Goal: Transaction & Acquisition: Purchase product/service

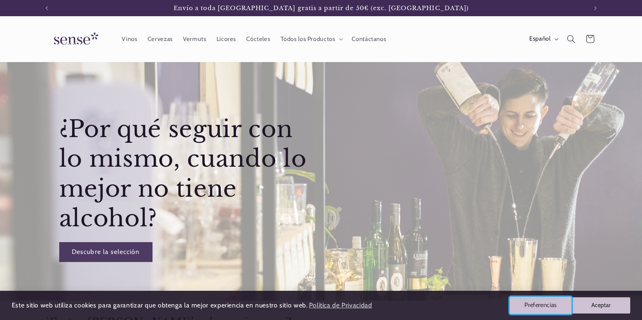
click at [533, 308] on button "Preferencias" at bounding box center [540, 305] width 62 height 17
click at [533, 319] on div "Este sitio web utiliza cookies para garantizar que obtenga la mejor experiencia…" at bounding box center [321, 320] width 642 height 0
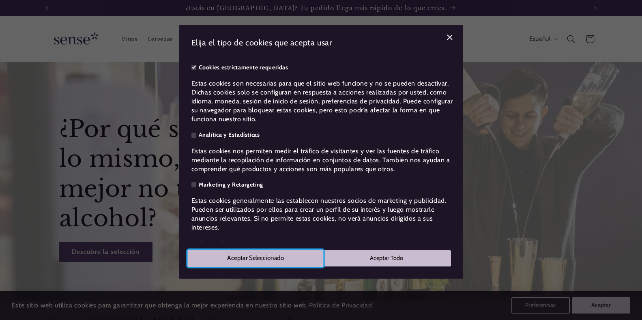
click at [289, 261] on button "Aceptar Seleccionado" at bounding box center [255, 257] width 136 height 17
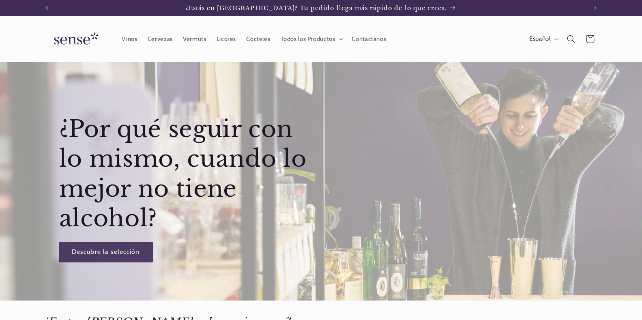
click at [113, 251] on link "Descubre la selección" at bounding box center [105, 252] width 93 height 20
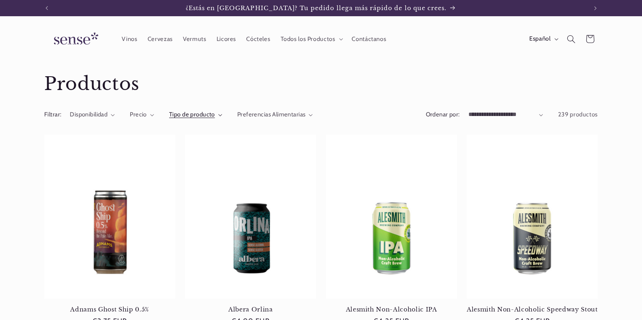
click at [195, 116] on span "Tipo de producto" at bounding box center [192, 114] width 46 height 7
click at [195, 116] on summary "Tipo de producto" at bounding box center [195, 114] width 53 height 9
click at [195, 116] on span "Tipo de producto" at bounding box center [192, 114] width 46 height 7
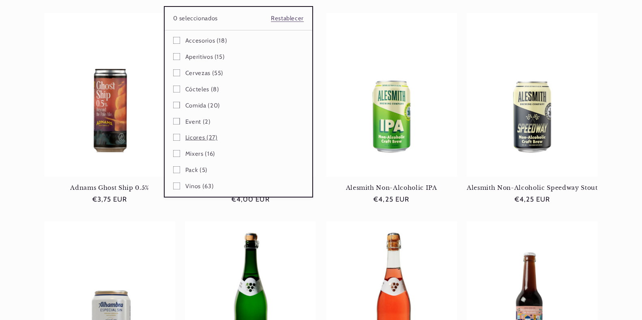
scroll to position [0, 540]
click at [195, 187] on span "Vinos (63)" at bounding box center [199, 186] width 28 height 8
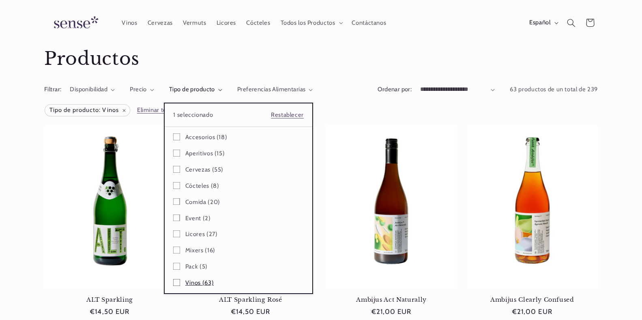
click at [195, 284] on span "Vinos (63)" at bounding box center [199, 283] width 28 height 8
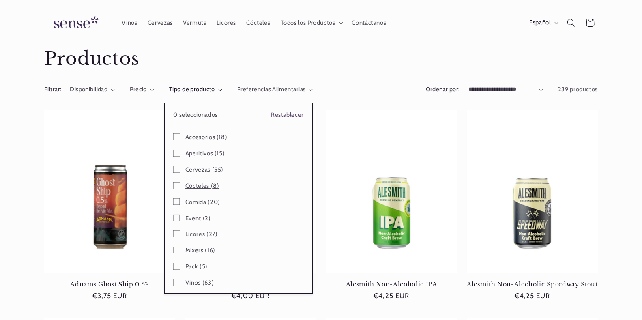
scroll to position [0, 540]
click at [175, 282] on icon at bounding box center [176, 282] width 7 height 7
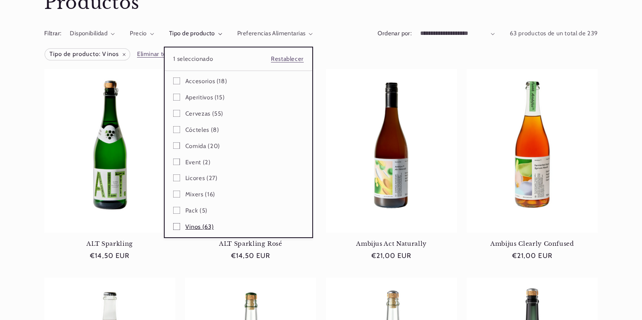
click at [187, 227] on span "Vinos (63)" at bounding box center [199, 227] width 28 height 8
click at [176, 226] on icon at bounding box center [177, 226] width 5 height 3
click at [176, 226] on icon at bounding box center [176, 226] width 7 height 7
click at [190, 227] on span "Vinos (63)" at bounding box center [199, 227] width 28 height 8
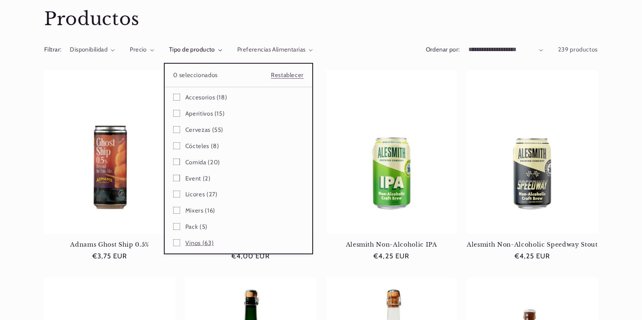
click at [190, 244] on span "Vinos (63)" at bounding box center [199, 243] width 28 height 8
click at [206, 243] on span "Vinos (63)" at bounding box center [199, 243] width 28 height 8
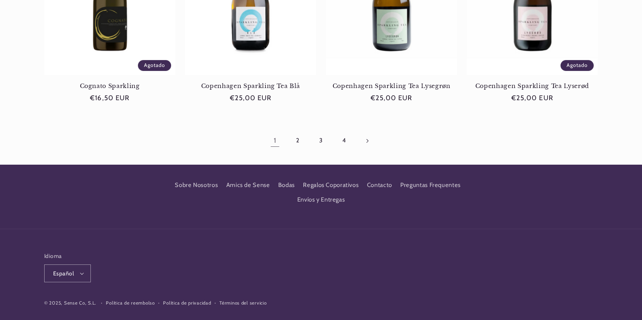
scroll to position [876, 0]
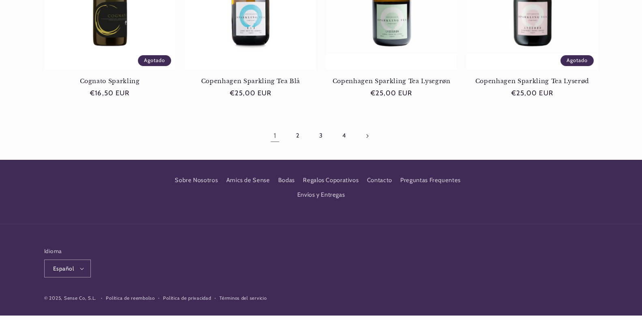
click at [82, 267] on icon "button" at bounding box center [82, 268] width 4 height 2
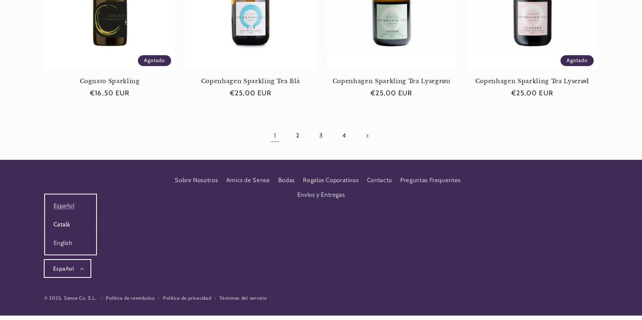
scroll to position [0, 540]
click at [68, 218] on link "Català" at bounding box center [70, 224] width 51 height 19
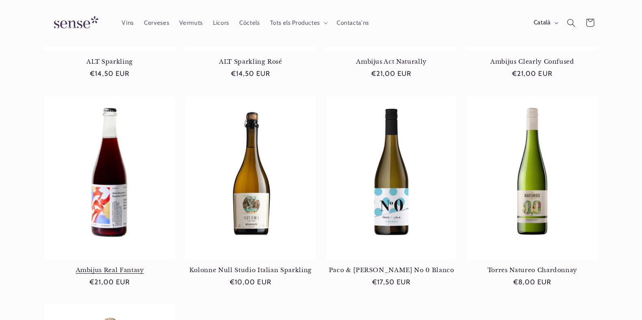
scroll to position [0, 540]
click at [127, 24] on span "Vins" at bounding box center [128, 23] width 12 height 8
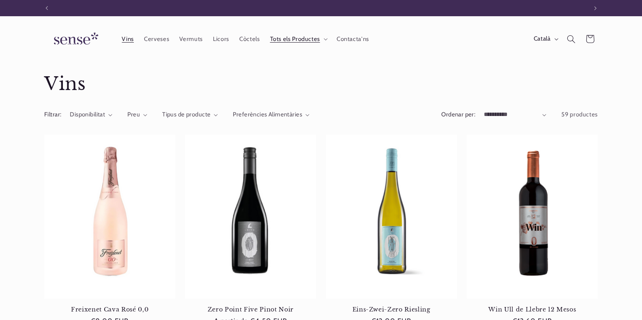
scroll to position [0, 540]
click at [215, 115] on icon "Tipus de producte (0 seleccionat)" at bounding box center [216, 115] width 4 height 2
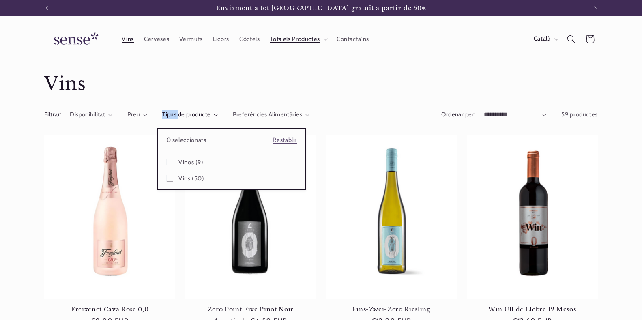
click at [215, 115] on summary "Tipus de producte" at bounding box center [190, 114] width 56 height 9
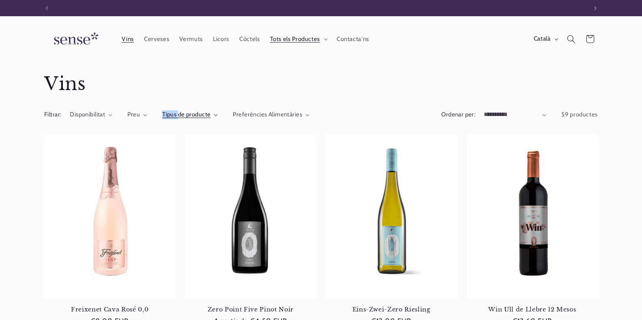
scroll to position [0, 0]
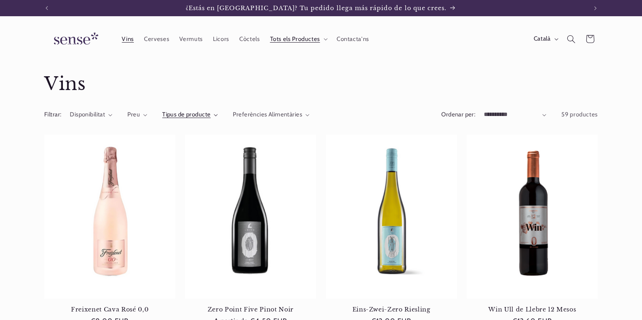
click at [215, 115] on icon "Tipus de producte (0 seleccionat)" at bounding box center [216, 115] width 4 height 2
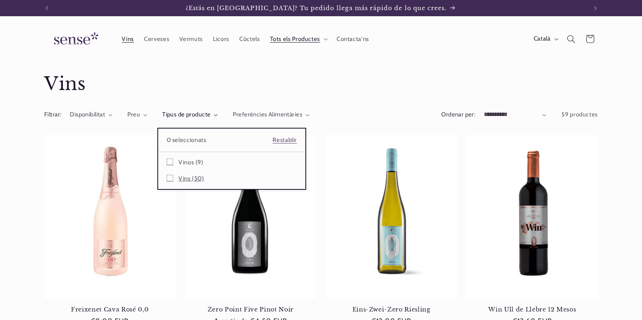
click at [167, 179] on icon at bounding box center [170, 178] width 7 height 7
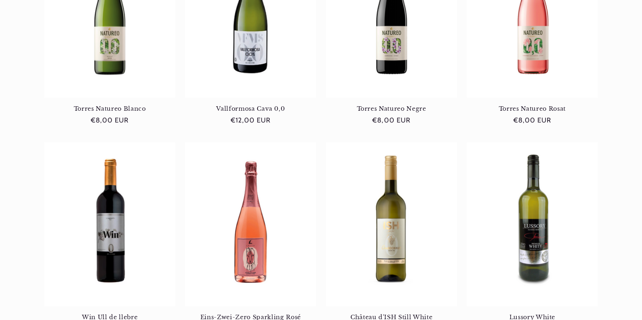
scroll to position [795, 0]
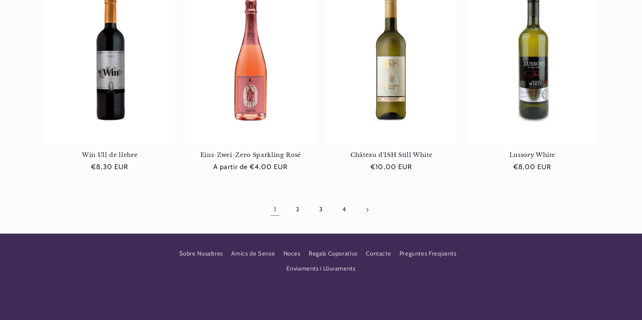
click at [297, 210] on link "2" at bounding box center [298, 209] width 19 height 19
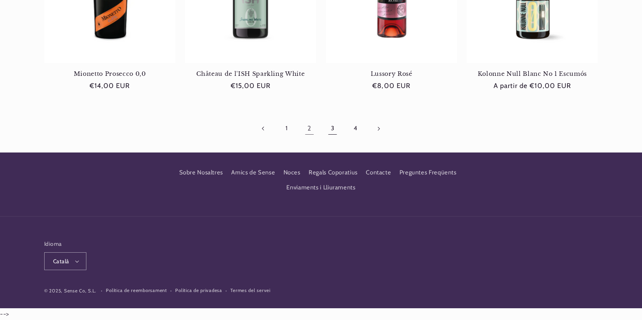
scroll to position [0, 540]
click at [330, 129] on link "3" at bounding box center [332, 128] width 19 height 19
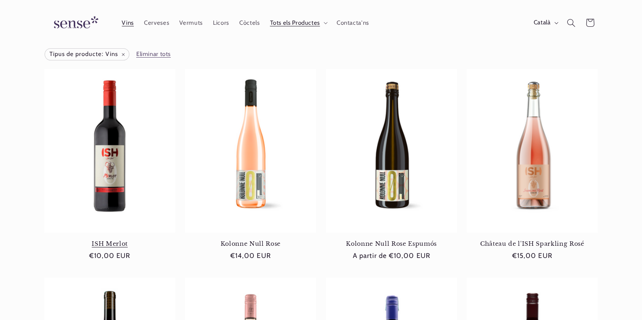
scroll to position [41, 0]
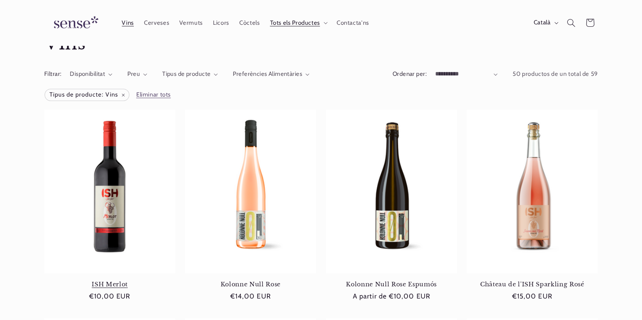
click at [109, 280] on link "ISH Merlot" at bounding box center [109, 283] width 131 height 7
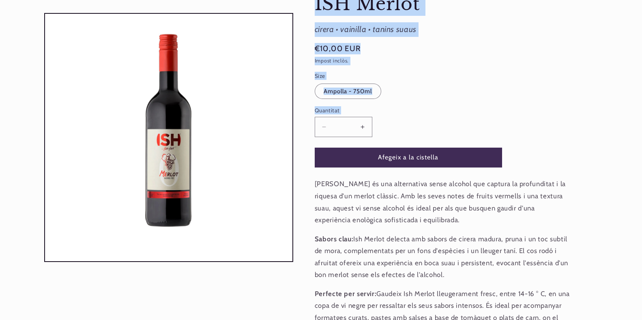
drag, startPoint x: 314, startPoint y: 84, endPoint x: 407, endPoint y: 165, distance: 123.0
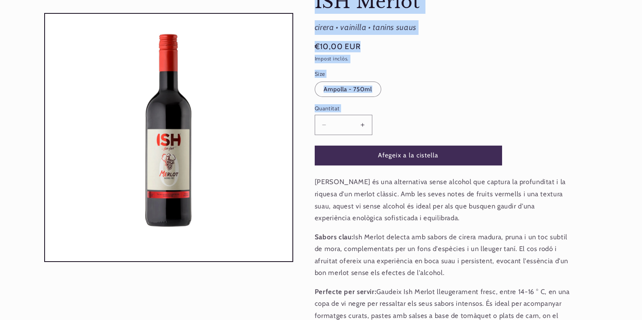
click at [407, 165] on div "Vins > [GEOGRAPHIC_DATA], Vinos ISH Merlot ISH Merlot [GEOGRAPHIC_DATA] • vaini…" at bounding box center [445, 191] width 304 height 425
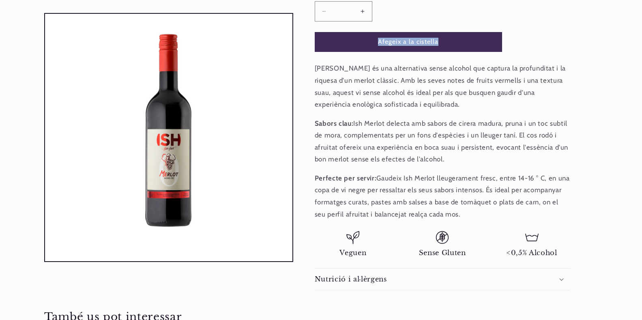
scroll to position [243, 0]
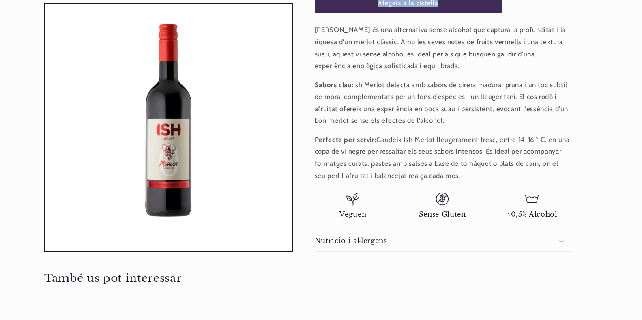
drag, startPoint x: 407, startPoint y: 165, endPoint x: 484, endPoint y: 151, distance: 77.8
click at [484, 151] on product-info "Vins > [GEOGRAPHIC_DATA], Vinos ISH Merlot ISH Merlot [GEOGRAPHIC_DATA] • vaini…" at bounding box center [442, 39] width 255 height 425
click at [498, 179] on p "Perfecte per servir: Gaudeix Ish Merlot lleugerament fresc, entre 14-16 ° C, en…" at bounding box center [442, 158] width 255 height 48
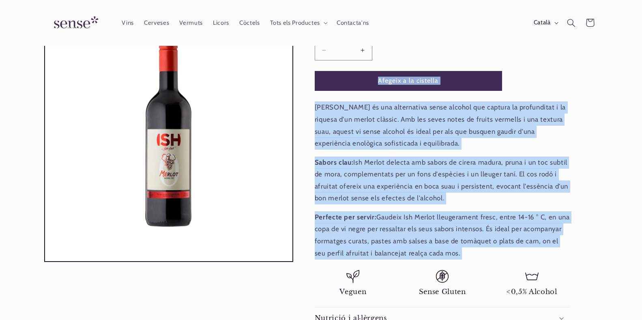
scroll to position [0, 0]
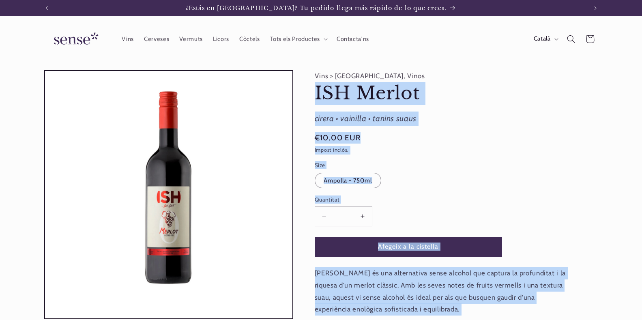
drag, startPoint x: 498, startPoint y: 179, endPoint x: 265, endPoint y: 66, distance: 258.5
click at [265, 66] on section "Anar directament a la informació del producte Obrir element multimèdia 1 en una…" at bounding box center [321, 281] width 642 height 438
click at [420, 202] on label "Quantitat ( 0 a la cistella)" at bounding box center [408, 199] width 187 height 8
click at [353, 206] on input "*" at bounding box center [343, 216] width 20 height 20
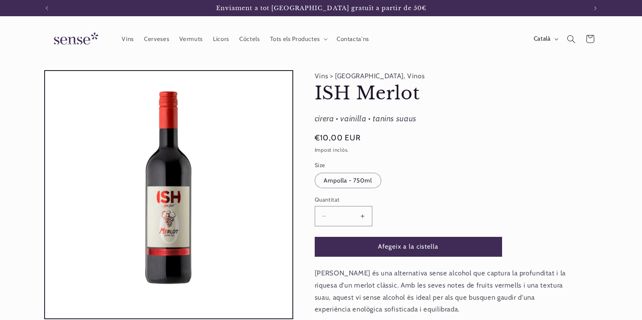
drag, startPoint x: 504, startPoint y: 178, endPoint x: 205, endPoint y: 63, distance: 320.6
click at [205, 63] on section "Anar directament a la informació del producte Obrir element multimèdia 1 en una…" at bounding box center [321, 281] width 642 height 438
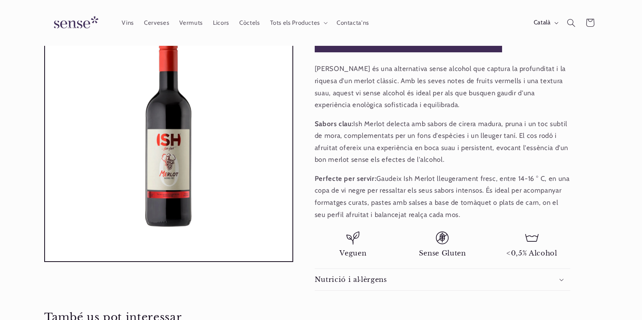
scroll to position [203, 0]
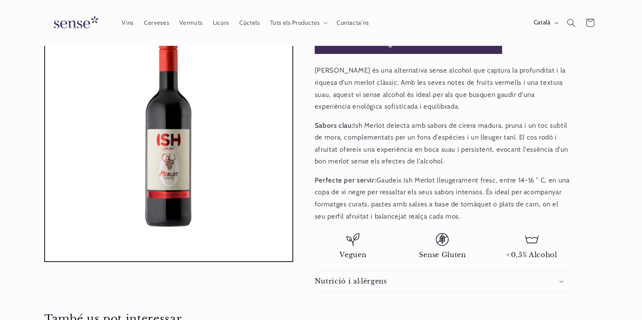
click at [556, 224] on product-info "Vins > [GEOGRAPHIC_DATA], Vinos ISH Merlot ISH Merlot [GEOGRAPHIC_DATA] • vaini…" at bounding box center [442, 79] width 255 height 425
drag, startPoint x: 481, startPoint y: 197, endPoint x: 559, endPoint y: 204, distance: 78.2
click at [535, 198] on p "Perfecte per servir: Gaudeix Ish Merlot lleugerament fresc, entre 14-16 ° C, en…" at bounding box center [442, 198] width 255 height 48
